Goal: Information Seeking & Learning: Check status

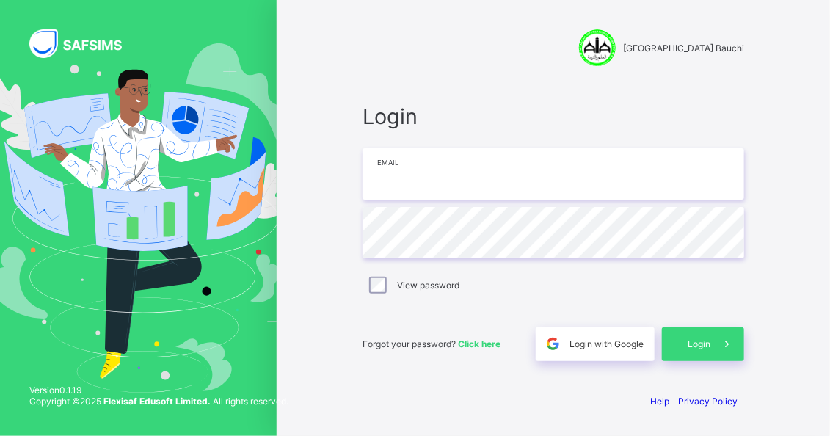
type input "**********"
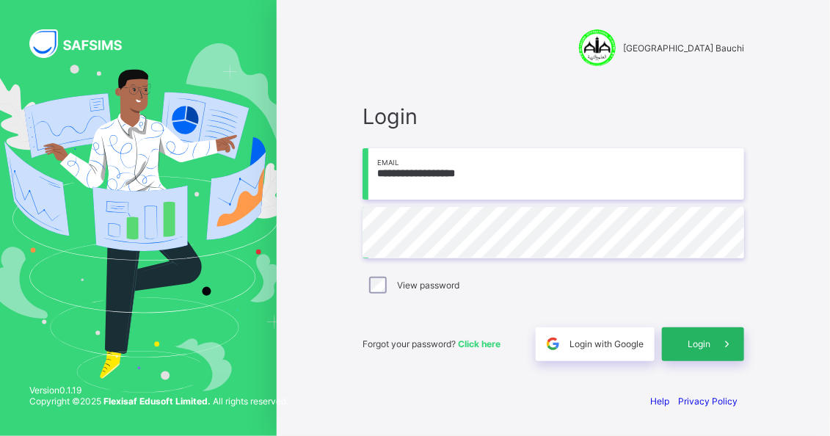
click at [703, 351] on div "Login" at bounding box center [703, 344] width 82 height 34
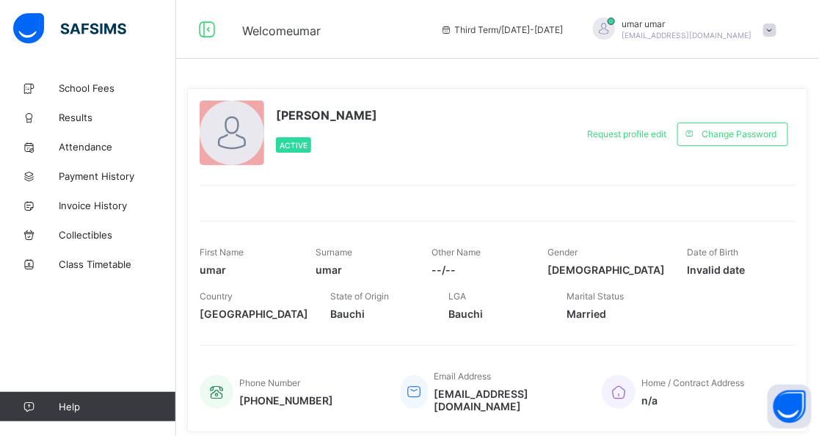
click at [564, 30] on span "Third Term / 2023-2024" at bounding box center [502, 29] width 123 height 11
click at [88, 117] on span "Results" at bounding box center [117, 118] width 117 height 12
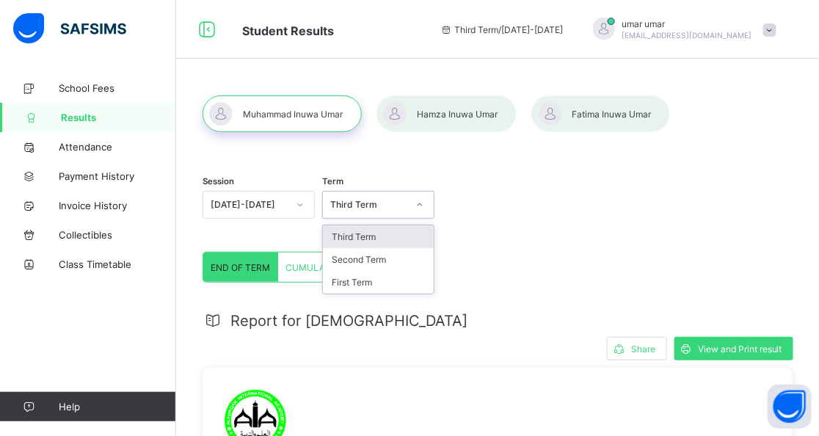
click at [421, 211] on div at bounding box center [420, 204] width 25 height 23
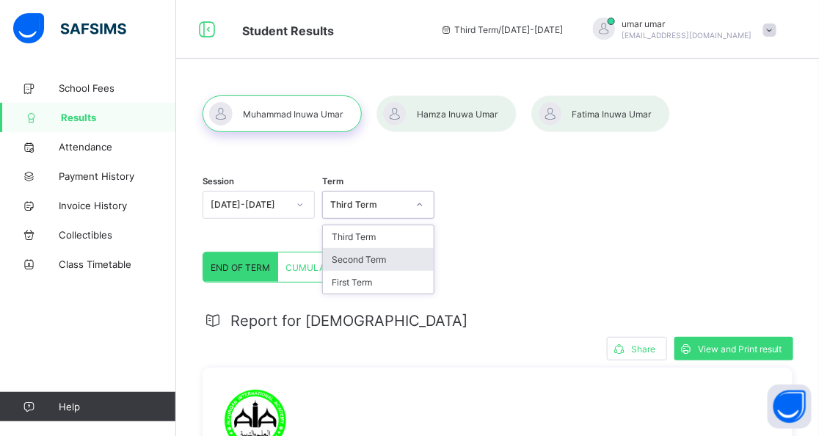
click at [374, 257] on div "Second Term" at bounding box center [378, 259] width 111 height 23
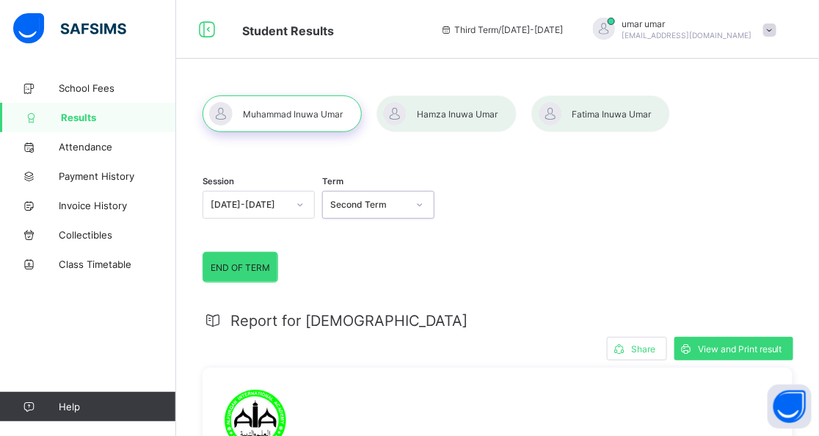
click at [297, 204] on div at bounding box center [300, 204] width 25 height 23
click at [483, 234] on div "Session option 2023-2024 focused, 1 of 2. 2 results available. Use Up and Down …" at bounding box center [498, 207] width 590 height 90
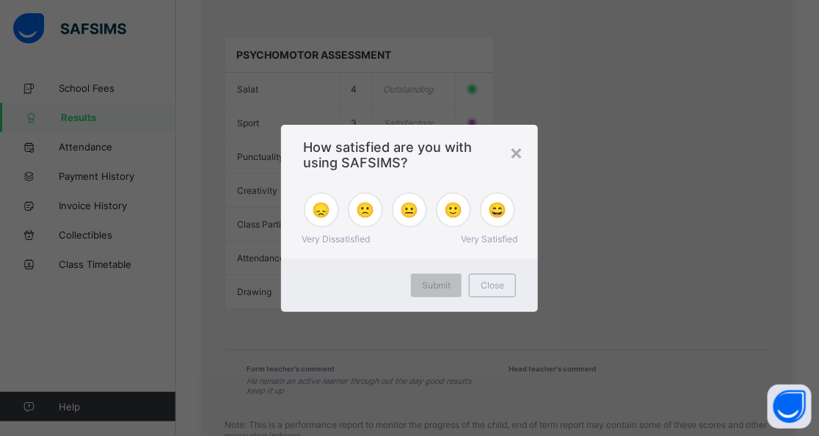
scroll to position [1358, 0]
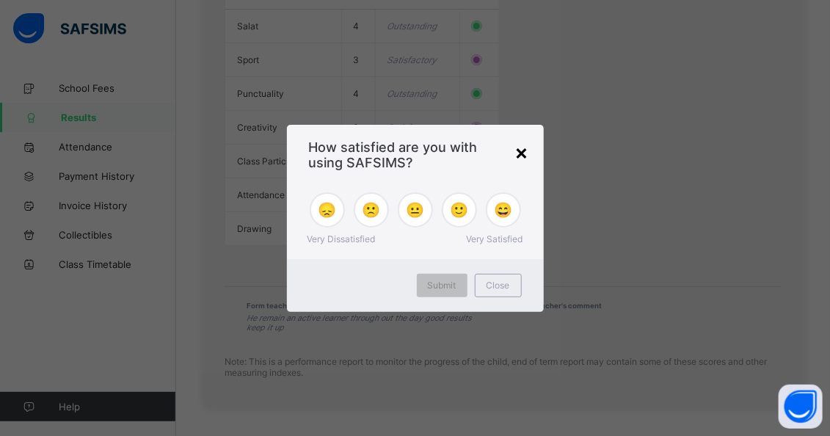
click at [521, 151] on div "×" at bounding box center [522, 152] width 14 height 25
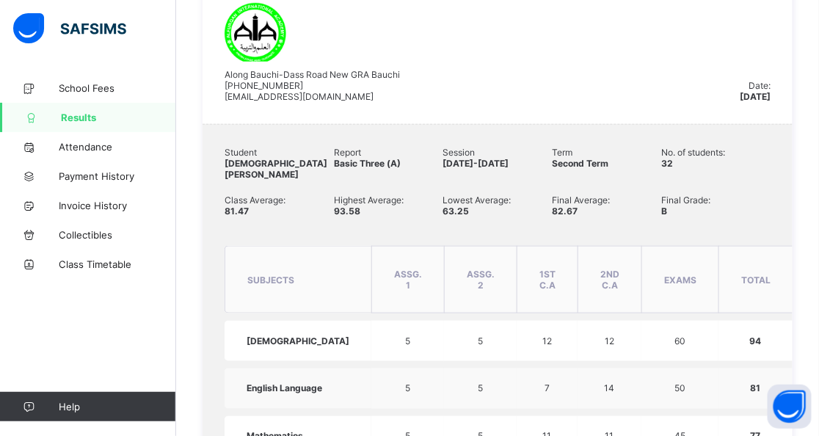
scroll to position [110, 0]
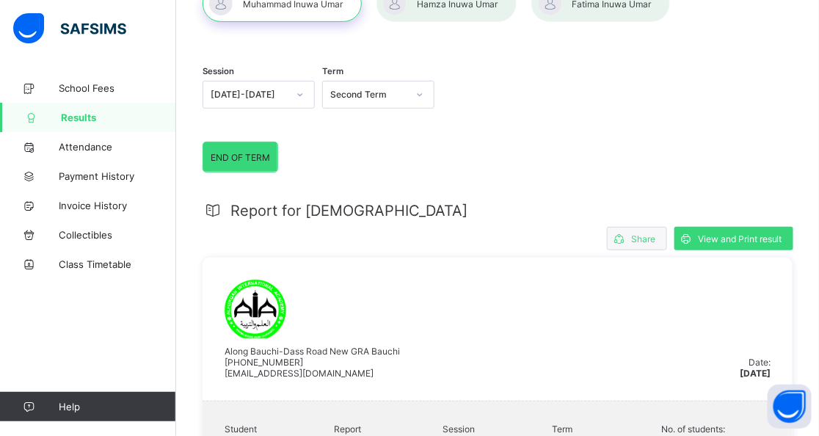
click at [649, 243] on div "Share" at bounding box center [637, 238] width 60 height 23
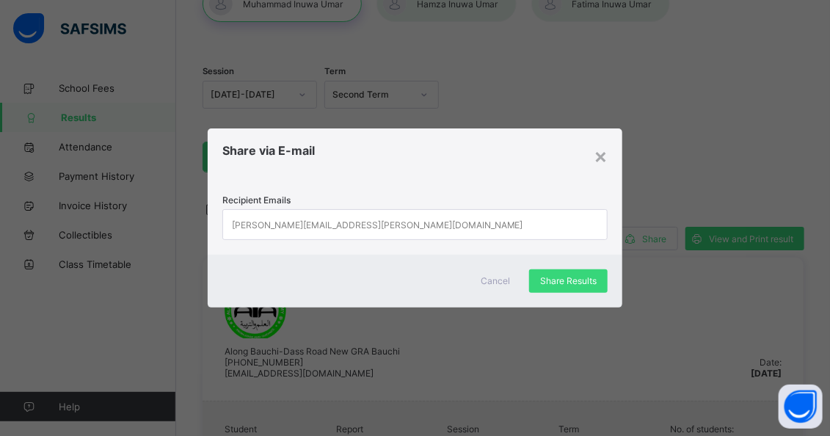
click at [374, 225] on div "john.doe@flexisaf.com" at bounding box center [401, 224] width 357 height 29
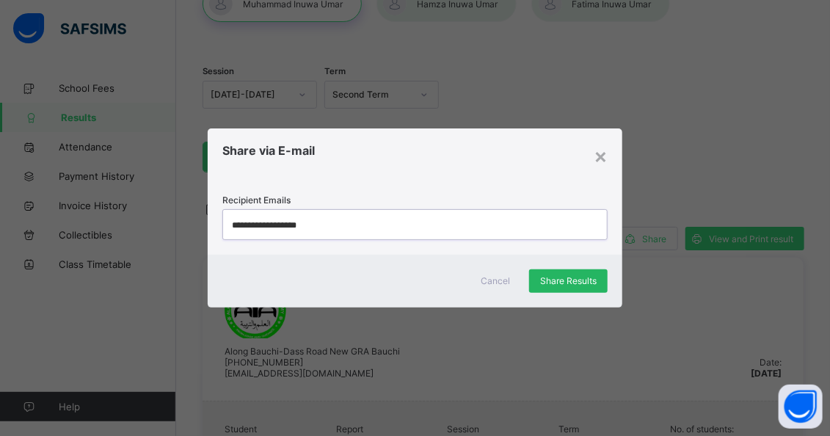
type input "**********"
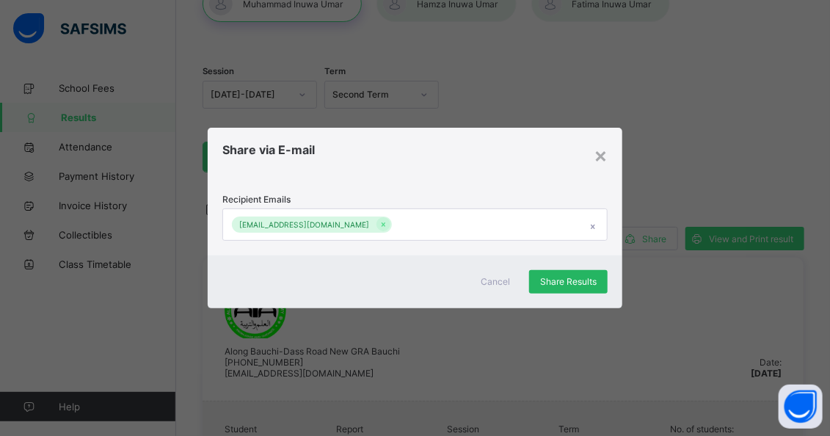
click at [579, 284] on span "Share Results" at bounding box center [568, 281] width 57 height 11
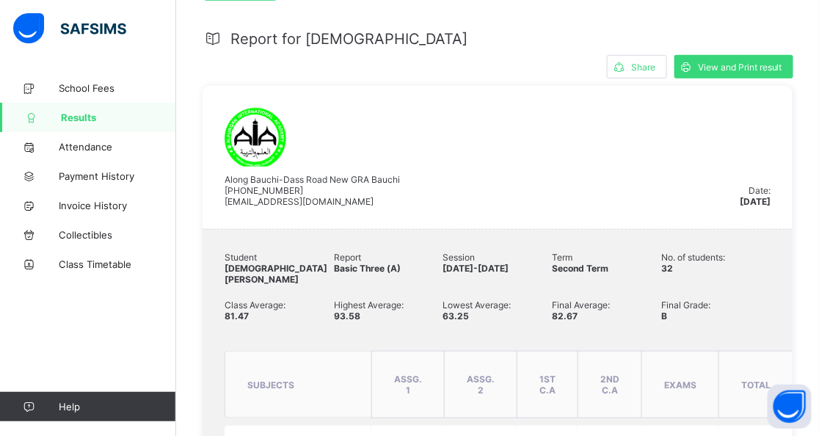
scroll to position [330, 0]
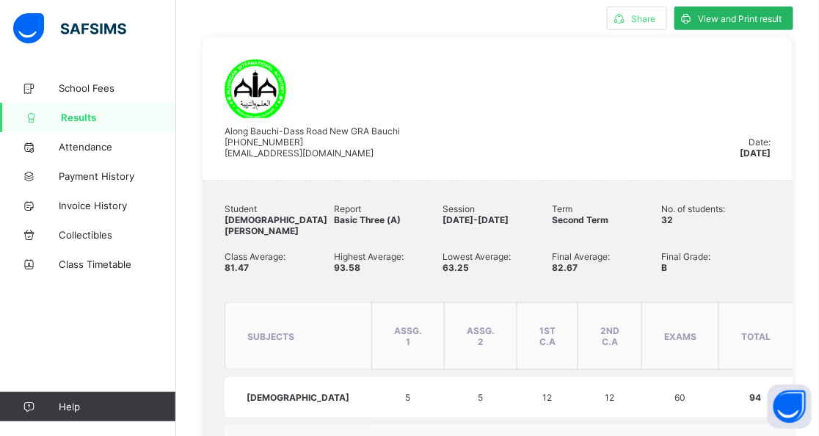
click at [754, 14] on span "View and Print result" at bounding box center [740, 18] width 84 height 11
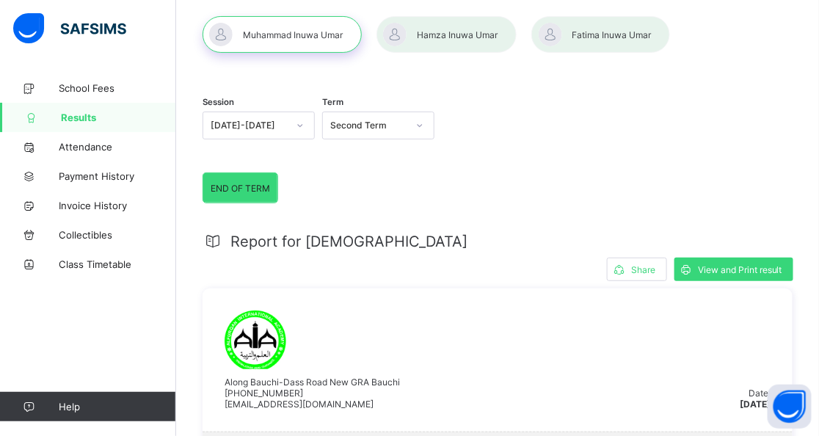
scroll to position [0, 0]
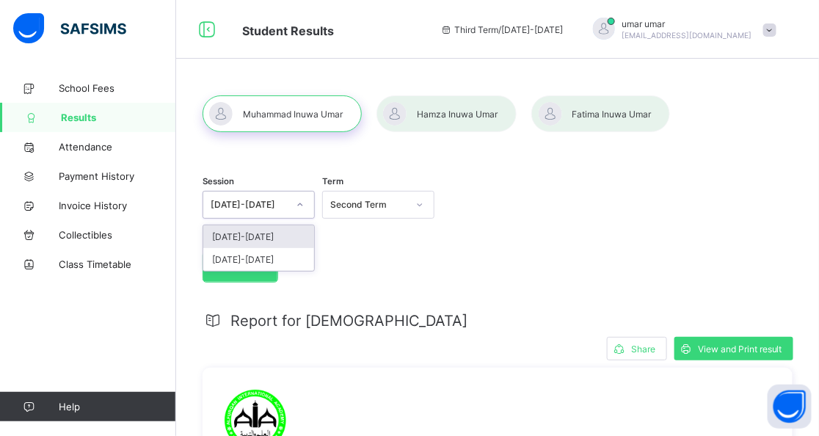
click at [304, 205] on icon at bounding box center [300, 205] width 9 height 15
click at [294, 231] on div "[DATE]-[DATE]" at bounding box center [258, 236] width 111 height 23
click at [300, 206] on icon at bounding box center [300, 205] width 9 height 15
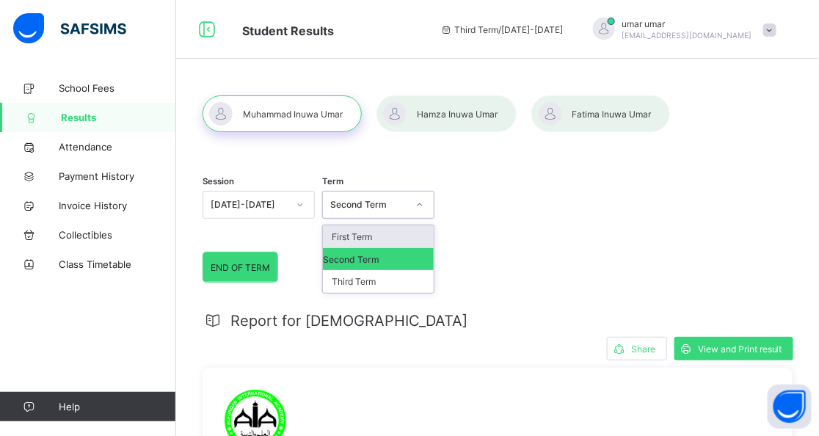
click at [424, 209] on icon at bounding box center [420, 205] width 9 height 15
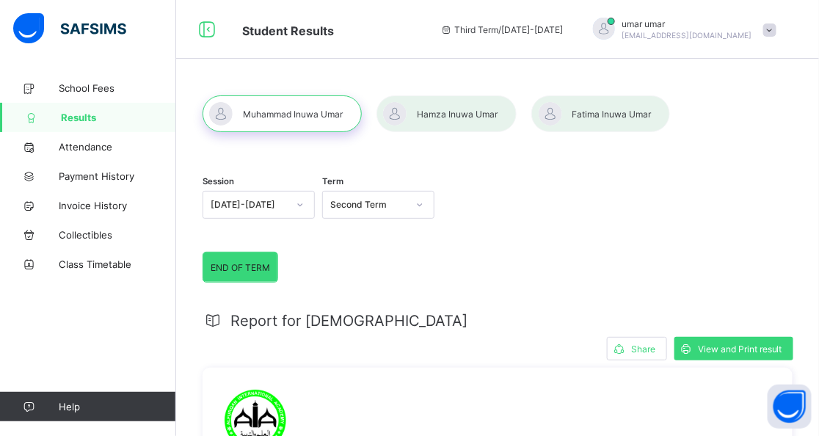
click at [455, 204] on div "Session 2023-2024 Term Second Term" at bounding box center [498, 207] width 590 height 90
click at [467, 121] on div at bounding box center [447, 113] width 140 height 37
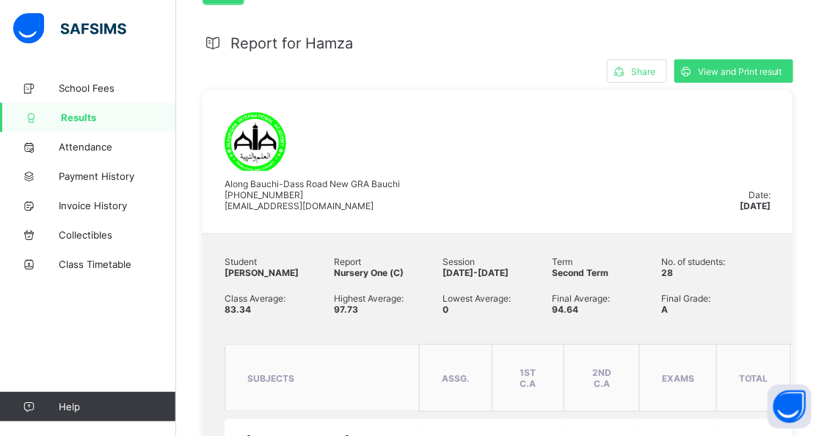
scroll to position [294, 0]
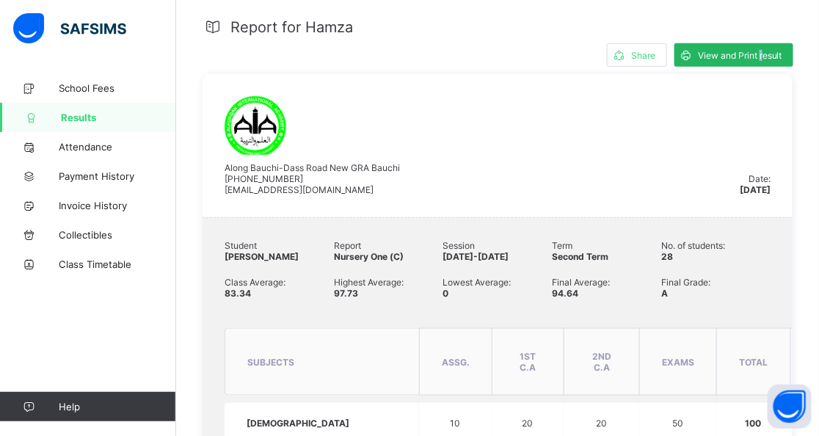
click at [772, 62] on div "View and Print result" at bounding box center [734, 54] width 119 height 23
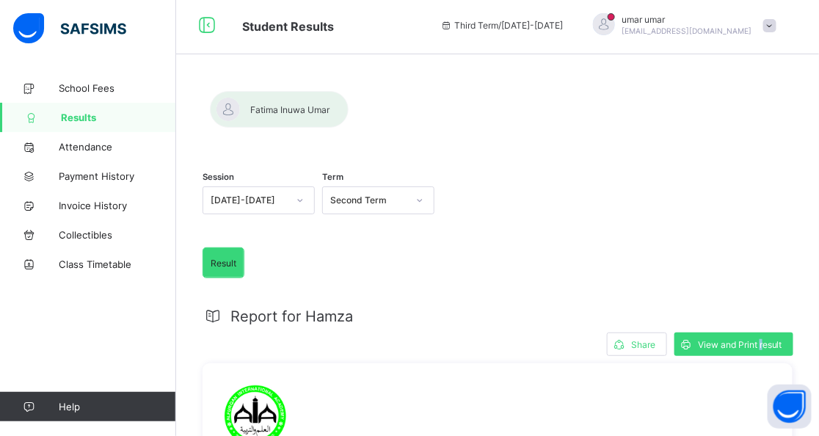
scroll to position [0, 0]
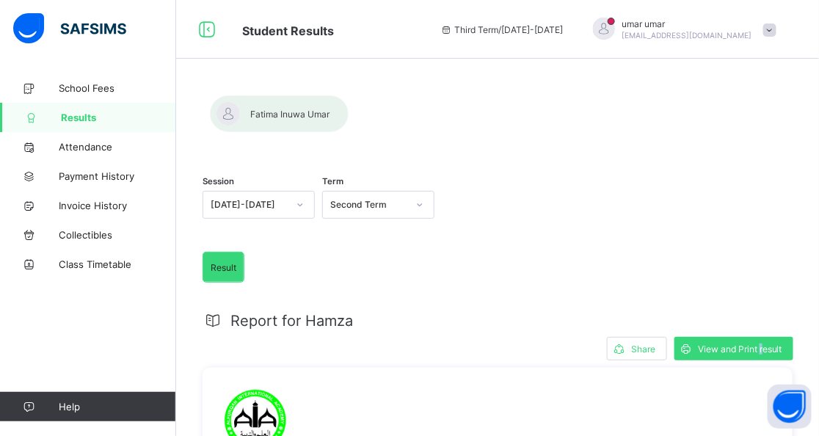
click at [319, 95] on div at bounding box center [498, 95] width 590 height 0
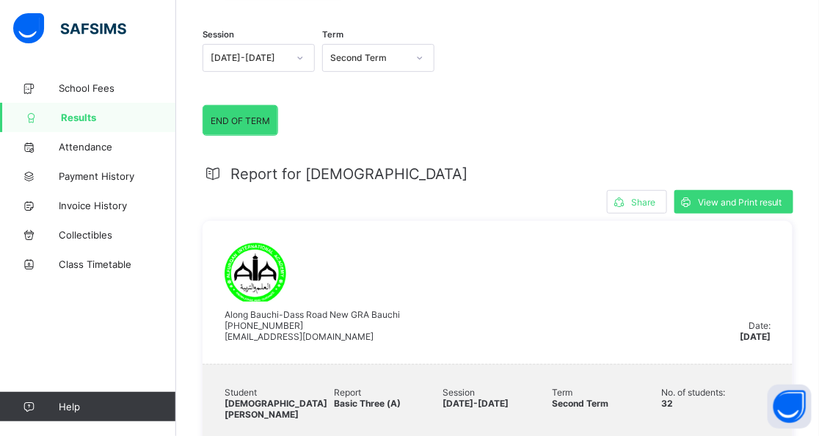
scroll to position [147, 0]
click at [734, 203] on span "View and Print result" at bounding box center [740, 202] width 84 height 11
click at [724, 202] on span "View and Print result" at bounding box center [740, 202] width 84 height 11
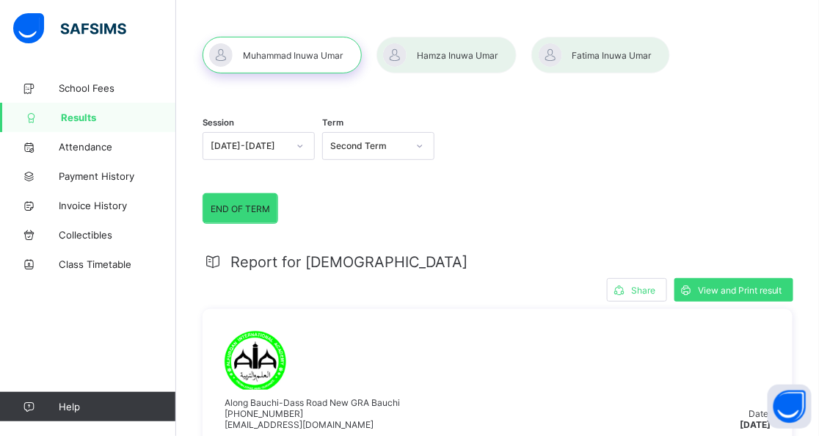
scroll to position [0, 0]
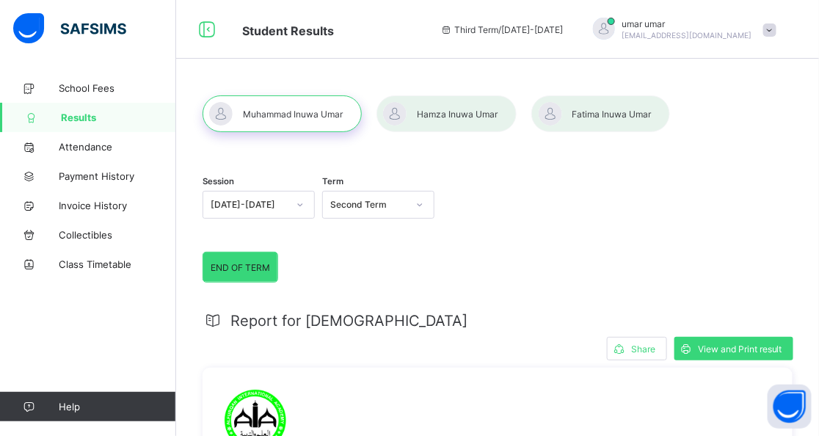
click at [630, 115] on div at bounding box center [601, 113] width 139 height 37
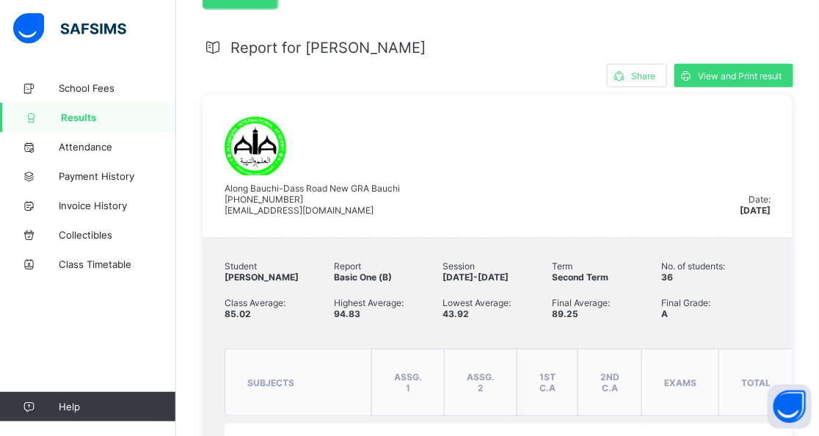
scroll to position [209, 0]
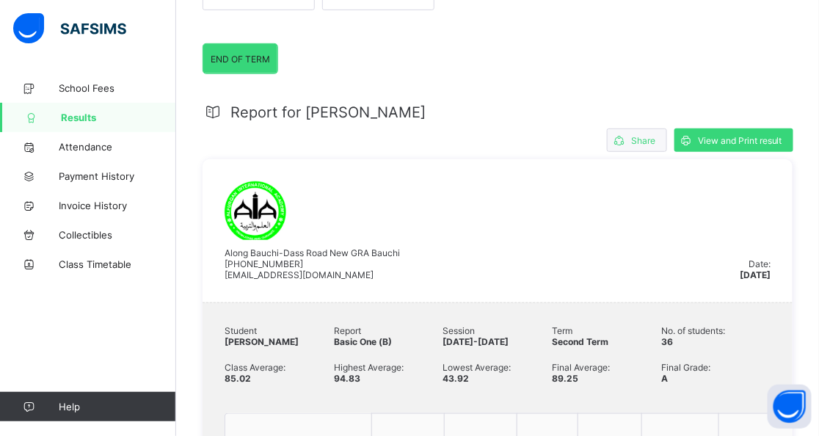
click at [642, 142] on span "Share" at bounding box center [643, 140] width 24 height 11
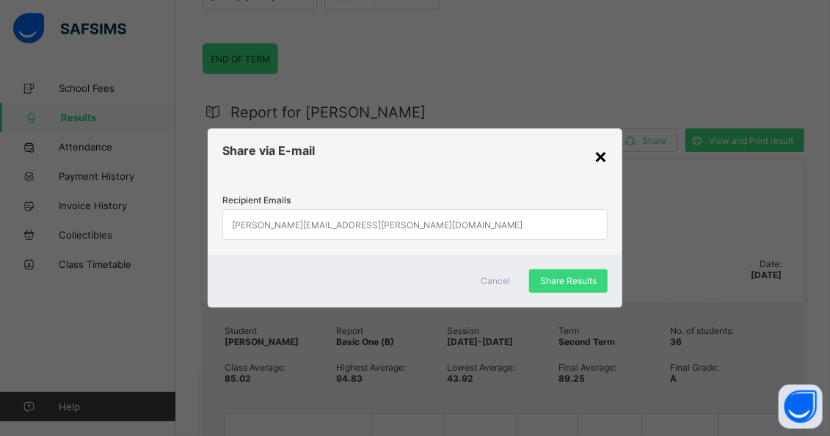
click at [601, 153] on div "×" at bounding box center [601, 155] width 14 height 25
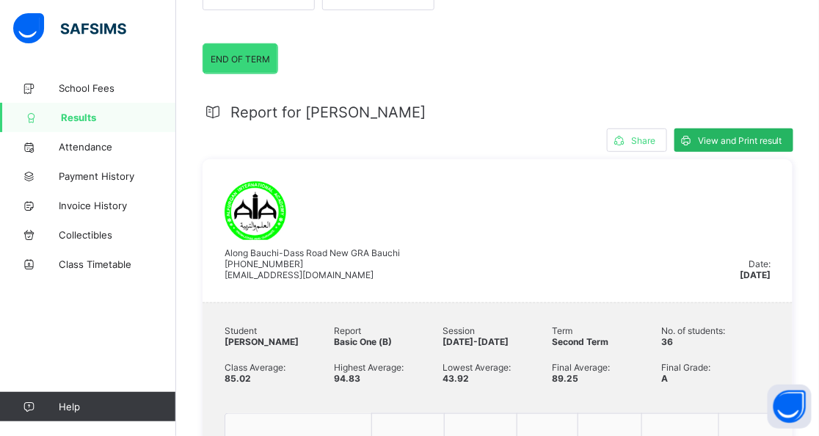
click at [712, 140] on span "View and Print result" at bounding box center [740, 140] width 84 height 11
click at [84, 117] on span "Results" at bounding box center [118, 118] width 115 height 12
click at [262, 66] on div "END OF TERM" at bounding box center [240, 58] width 74 height 29
click at [250, 55] on span "END OF TERM" at bounding box center [240, 59] width 59 height 11
click at [250, 57] on span "END OF TERM" at bounding box center [240, 59] width 59 height 11
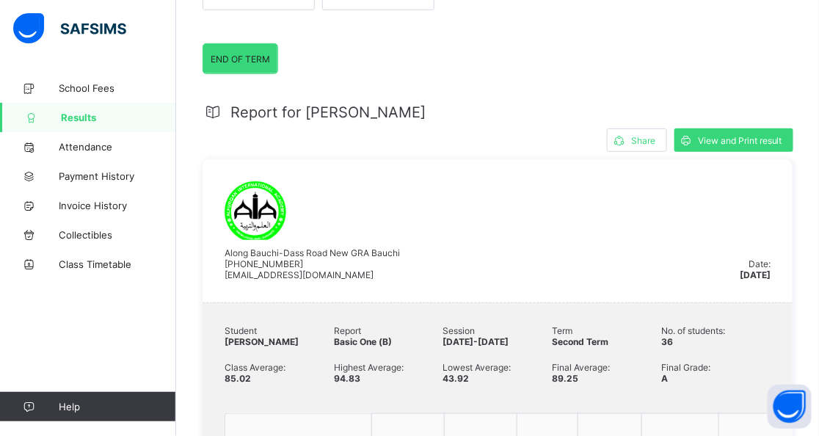
click at [250, 65] on div "END OF TERM" at bounding box center [240, 58] width 74 height 29
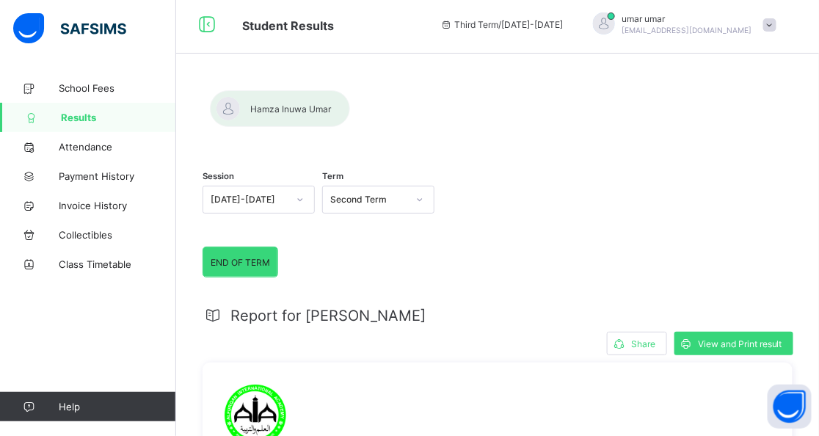
scroll to position [0, 0]
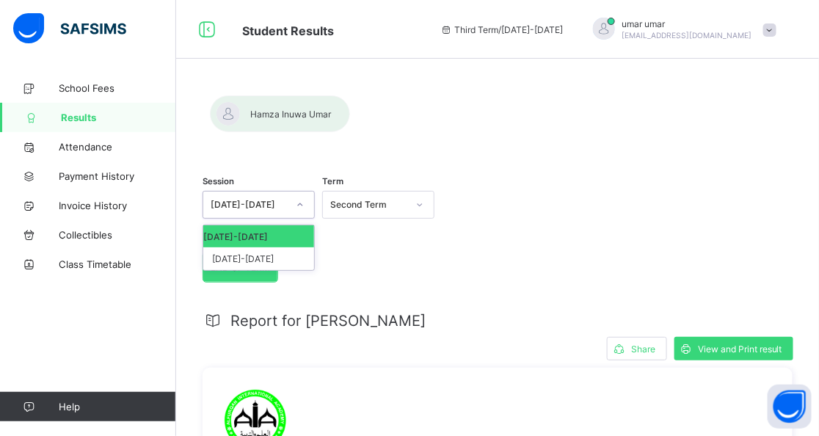
click at [296, 209] on div at bounding box center [300, 204] width 25 height 23
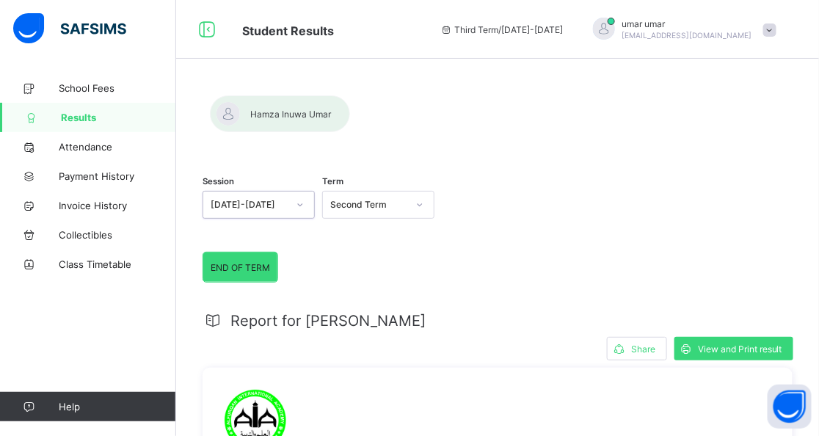
click at [296, 208] on div at bounding box center [300, 204] width 25 height 23
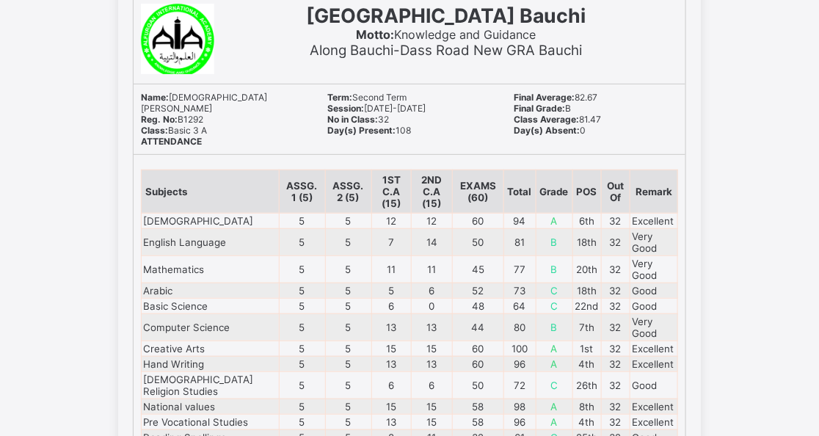
scroll to position [220, 0]
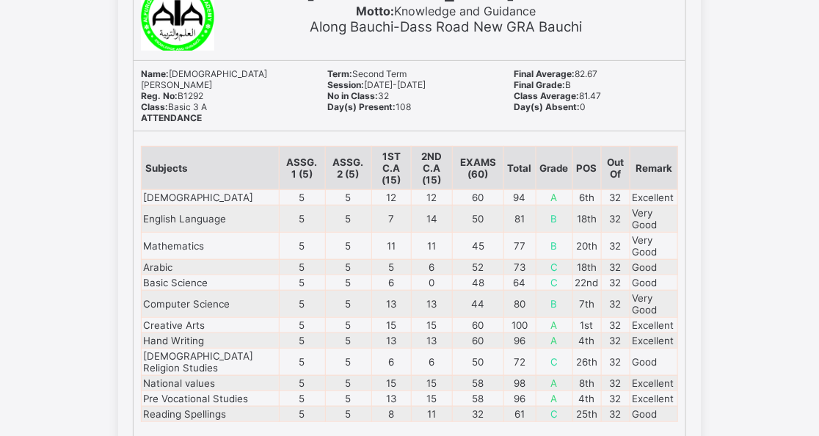
scroll to position [220, 0]
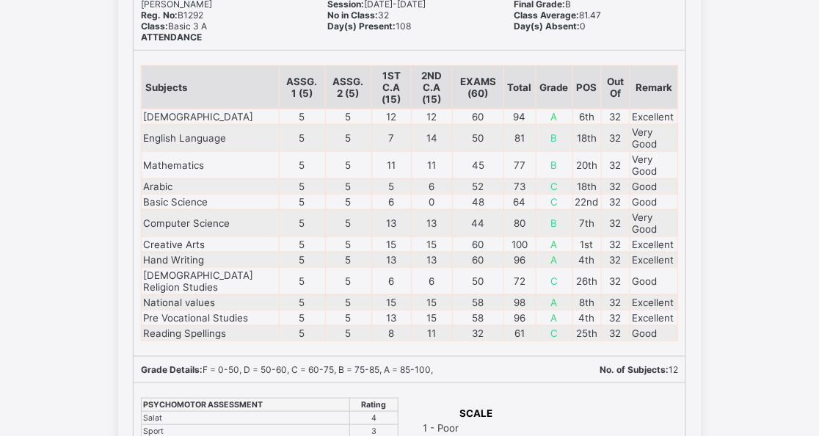
click at [427, 209] on td "13" at bounding box center [431, 222] width 41 height 27
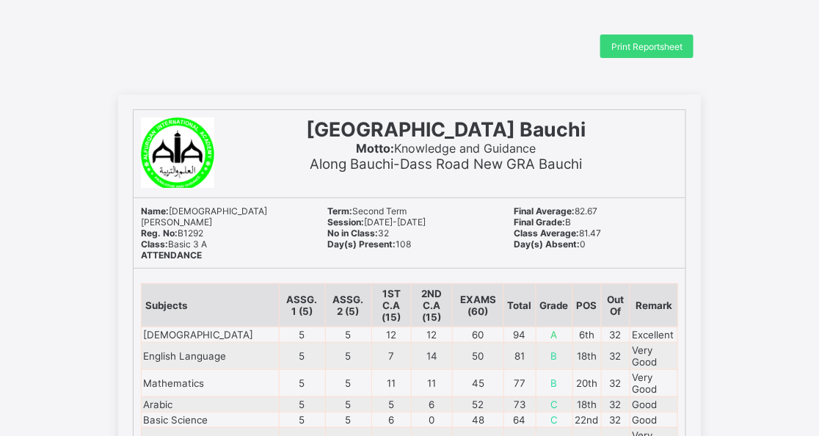
scroll to position [0, 0]
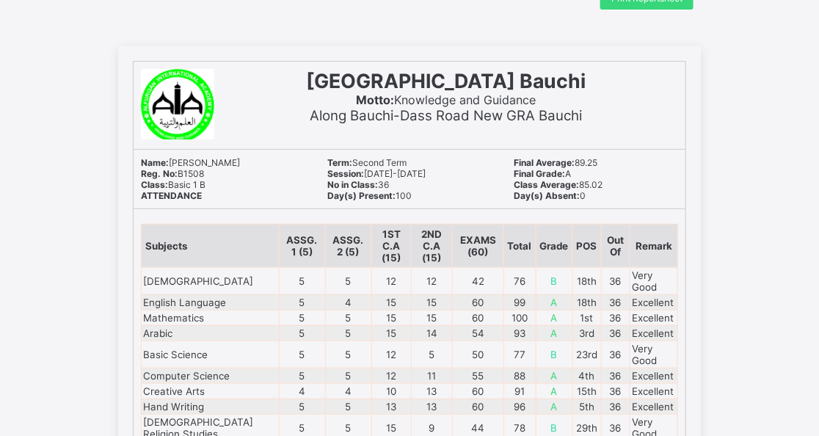
scroll to position [73, 0]
